Goal: Task Accomplishment & Management: Manage account settings

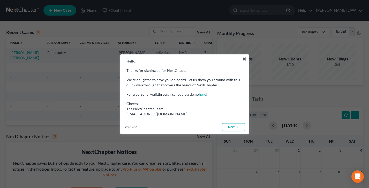
click at [243, 57] on button "×" at bounding box center [244, 59] width 5 height 8
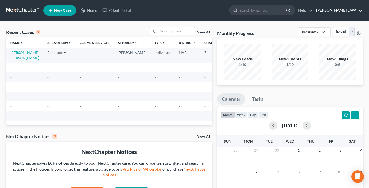
click at [344, 11] on link "[PERSON_NAME] LAW" at bounding box center [338, 10] width 49 height 9
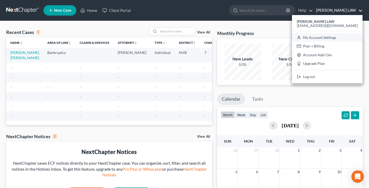
click at [329, 39] on link "My Account Settings" at bounding box center [327, 37] width 71 height 9
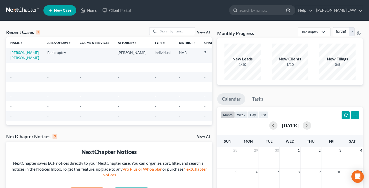
select select "24"
select select "31"
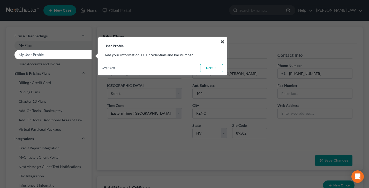
click at [222, 41] on button "×" at bounding box center [222, 42] width 5 height 8
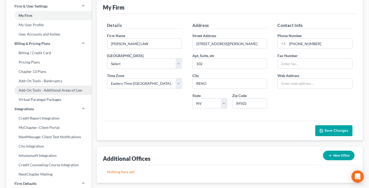
scroll to position [31, 0]
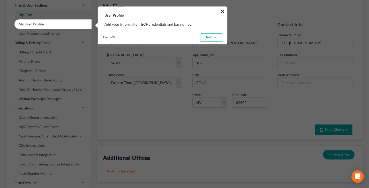
click at [222, 11] on button "×" at bounding box center [222, 11] width 5 height 8
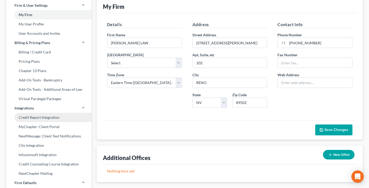
click at [45, 115] on link "Credit Report Integration" at bounding box center [48, 117] width 85 height 9
select select "31"
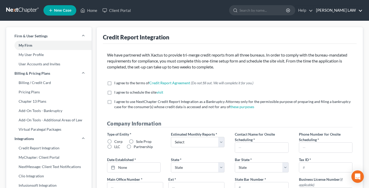
click at [338, 7] on link "[PERSON_NAME] LAW" at bounding box center [338, 10] width 49 height 9
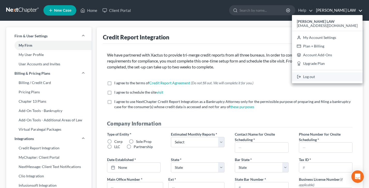
click at [329, 76] on link "Log out" at bounding box center [327, 76] width 71 height 9
